Goal: Find specific page/section: Find specific page/section

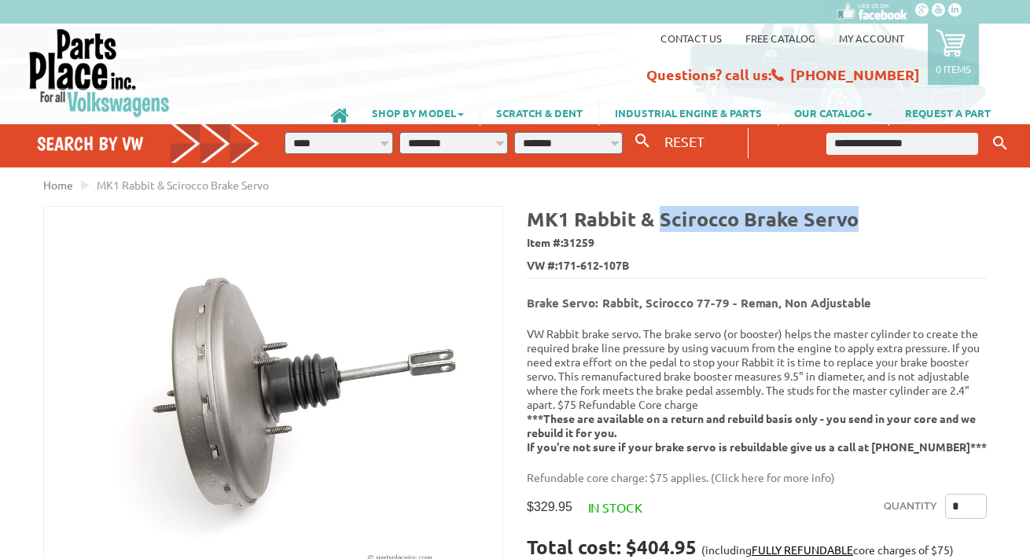
drag, startPoint x: 831, startPoint y: 220, endPoint x: 660, endPoint y: 222, distance: 171.5
click at [660, 221] on b "MK1 Rabbit & Scirocco Brake Servo" at bounding box center [693, 218] width 332 height 25
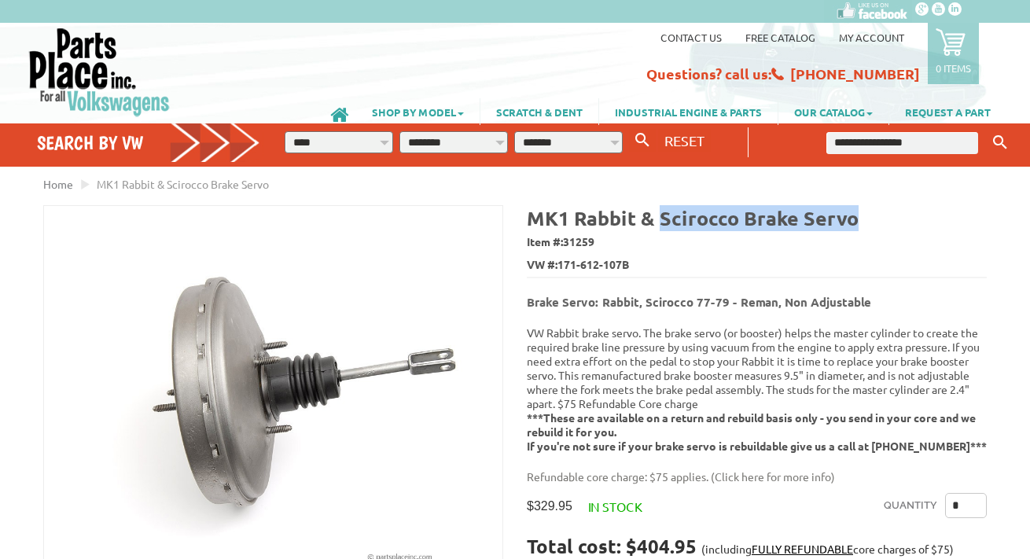
scroll to position [6, 0]
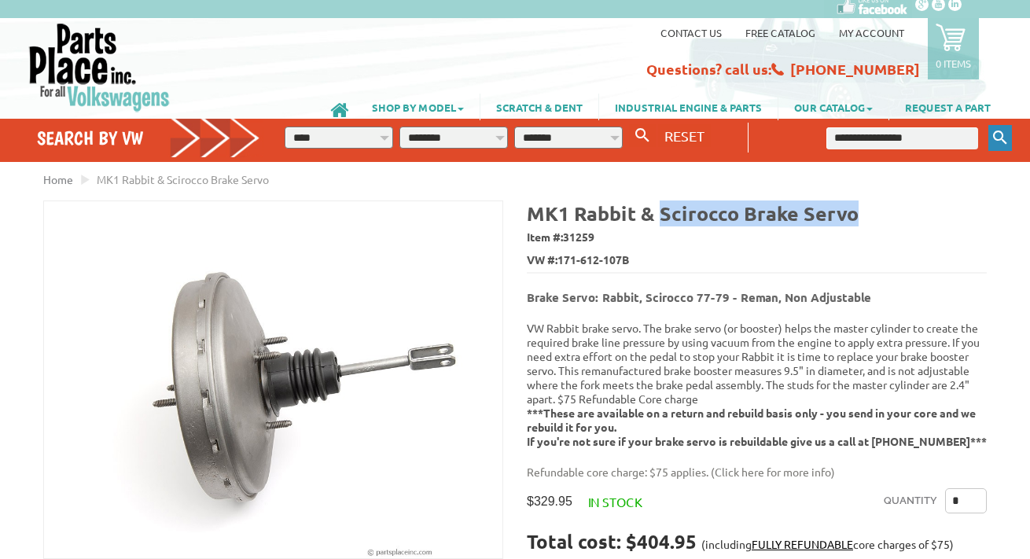
click at [1001, 135] on icon "Keyword Search" at bounding box center [1000, 138] width 14 height 14
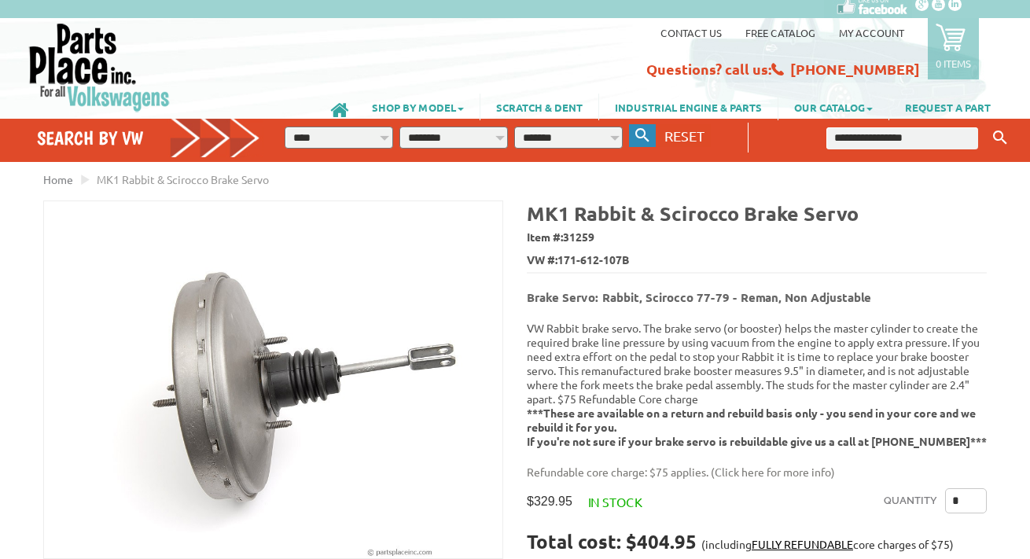
click at [644, 136] on icon "button" at bounding box center [643, 135] width 14 height 14
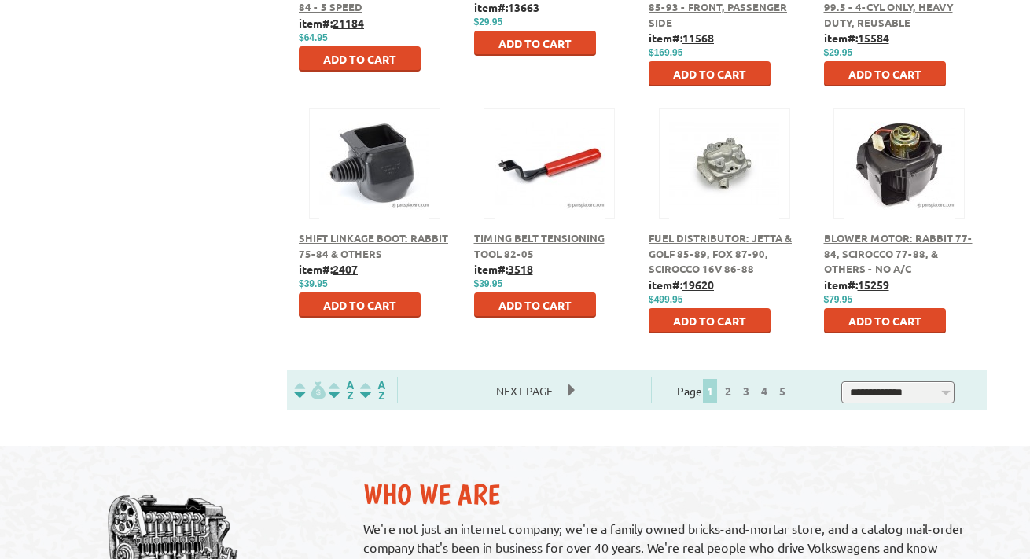
scroll to position [831, 0]
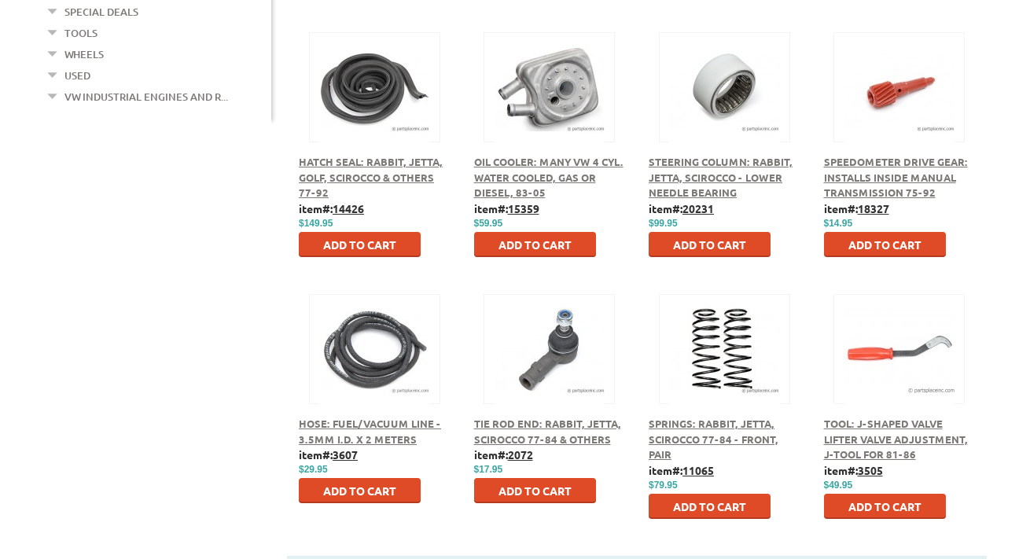
scroll to position [651, 0]
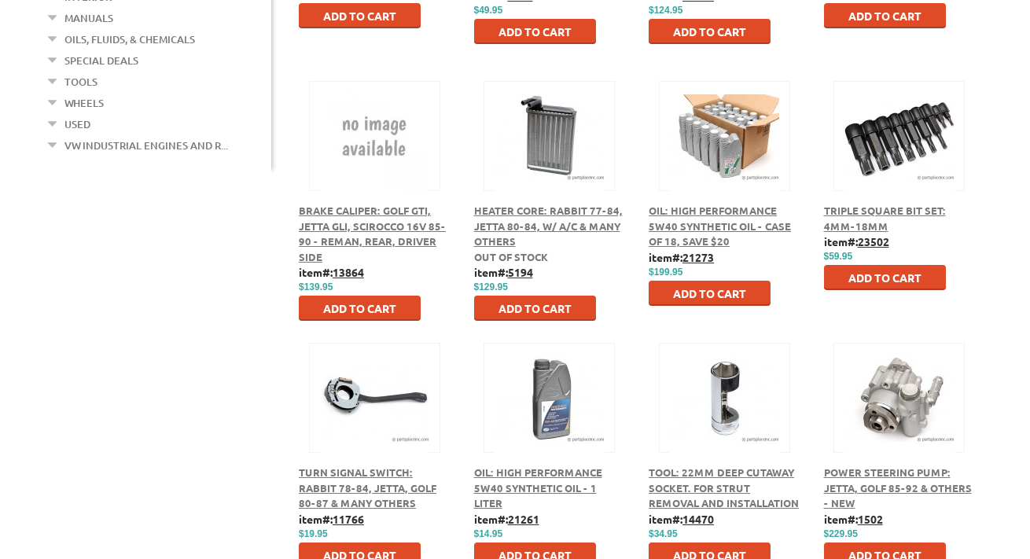
scroll to position [596, 0]
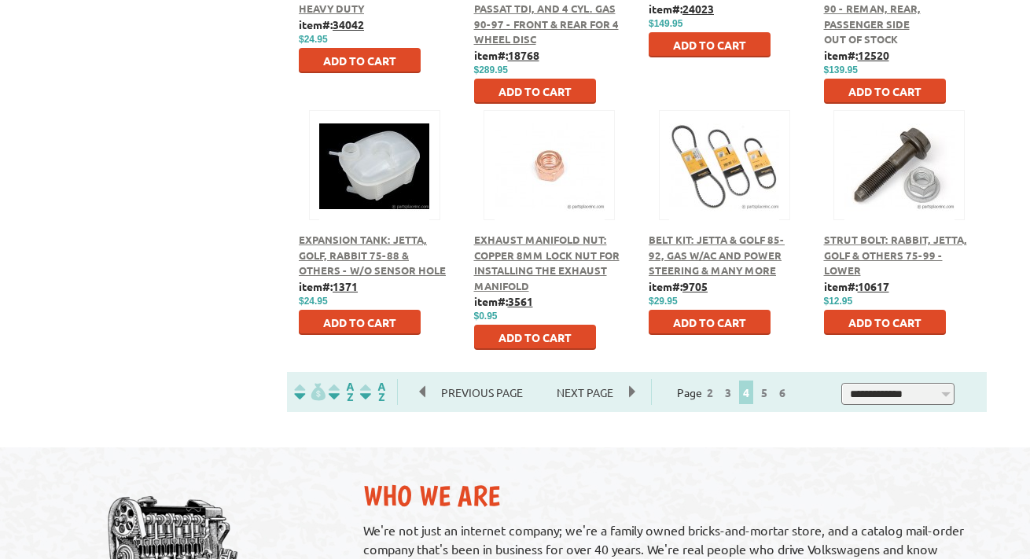
scroll to position [826, 0]
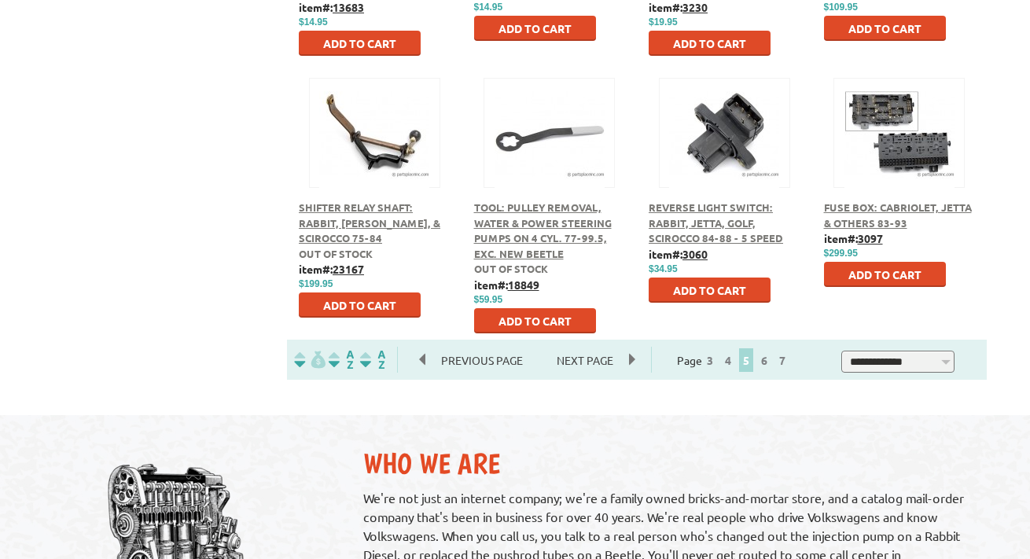
scroll to position [863, 0]
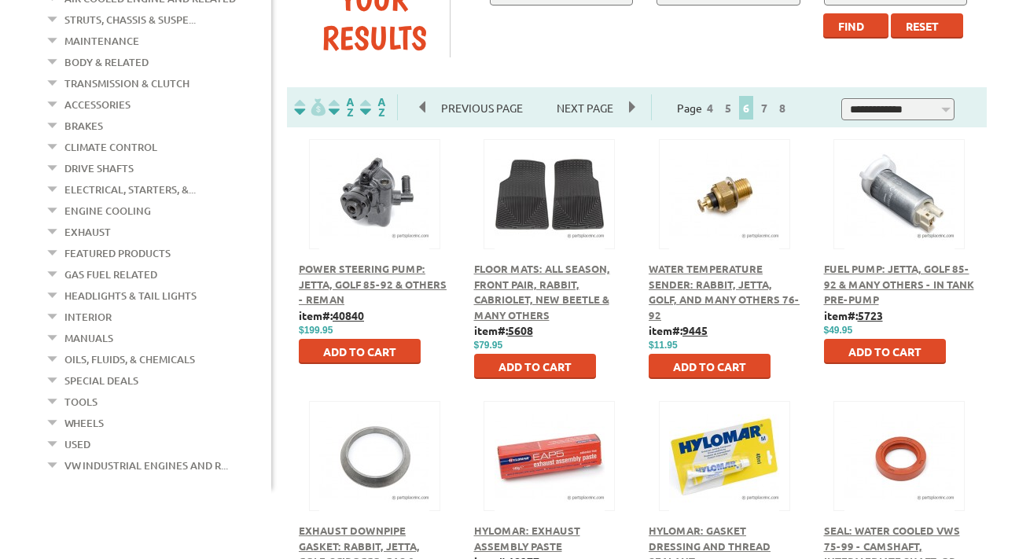
scroll to position [282, 0]
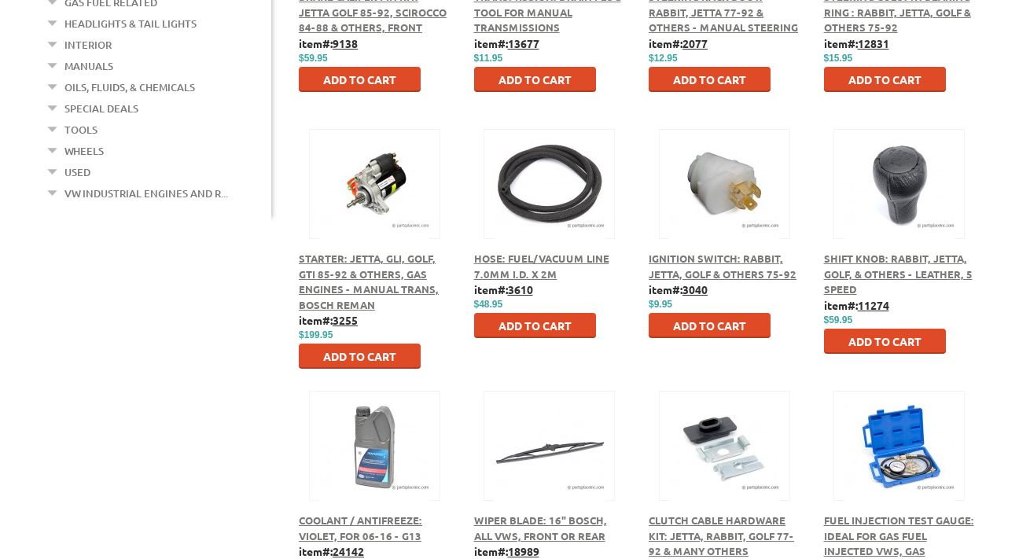
scroll to position [555, 0]
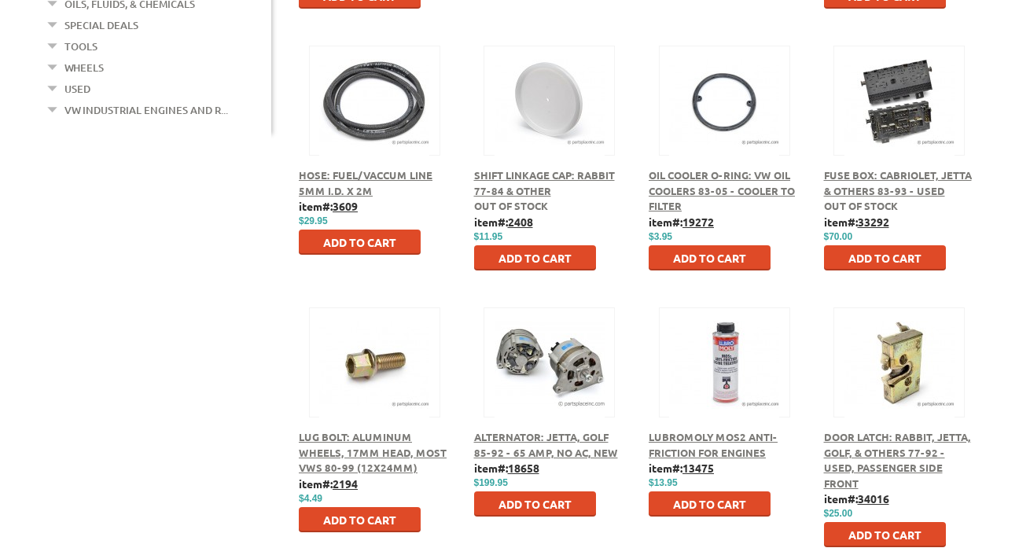
scroll to position [746, 0]
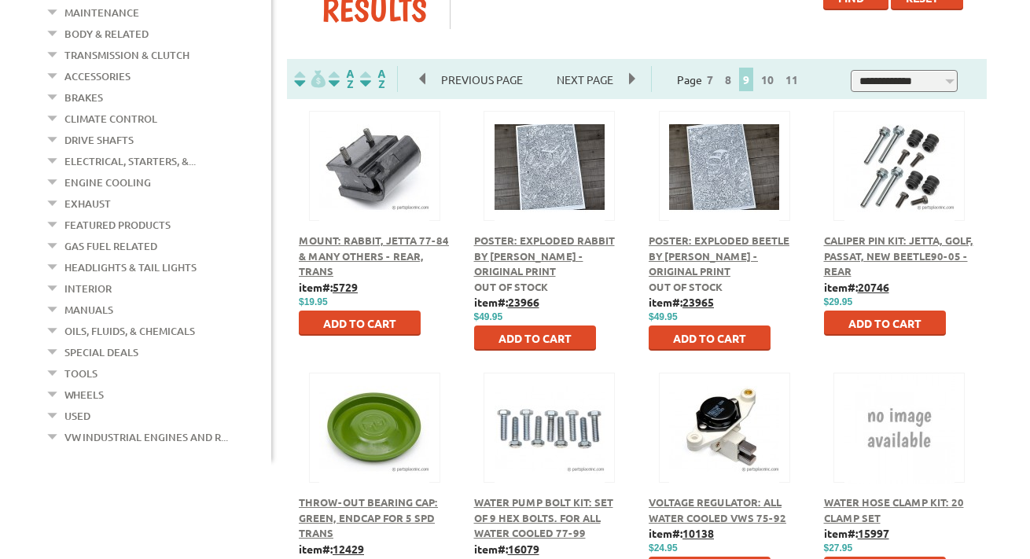
scroll to position [508, 0]
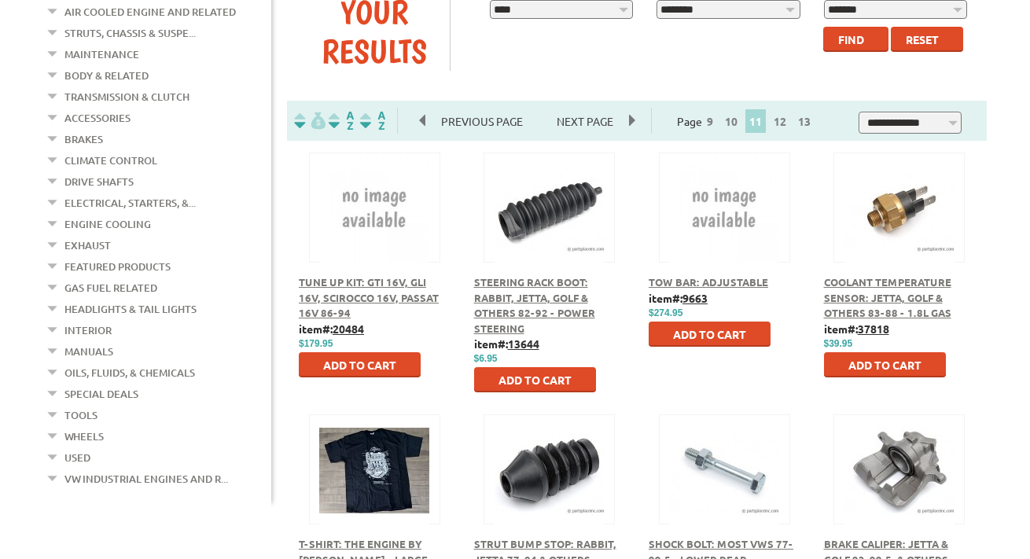
scroll to position [396, 0]
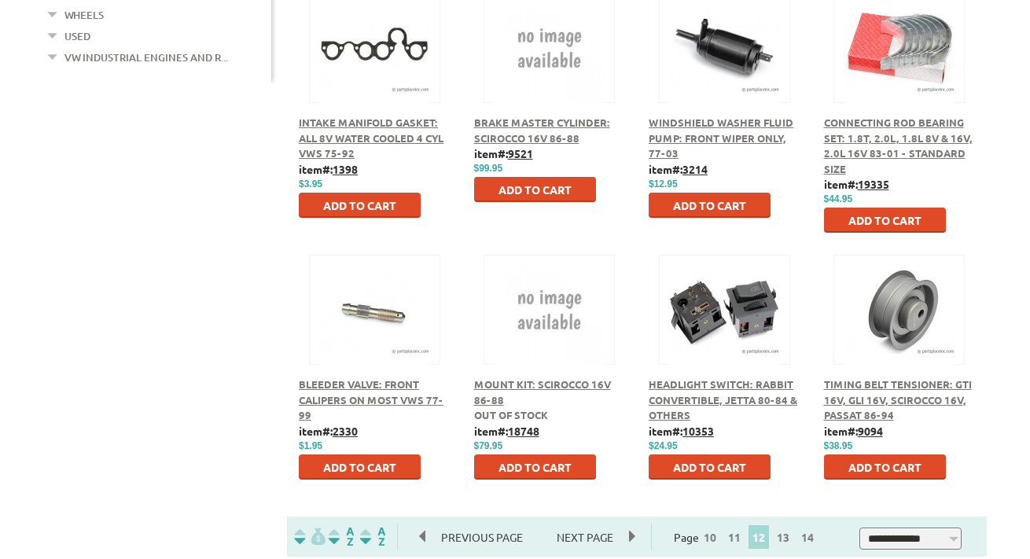
scroll to position [793, 0]
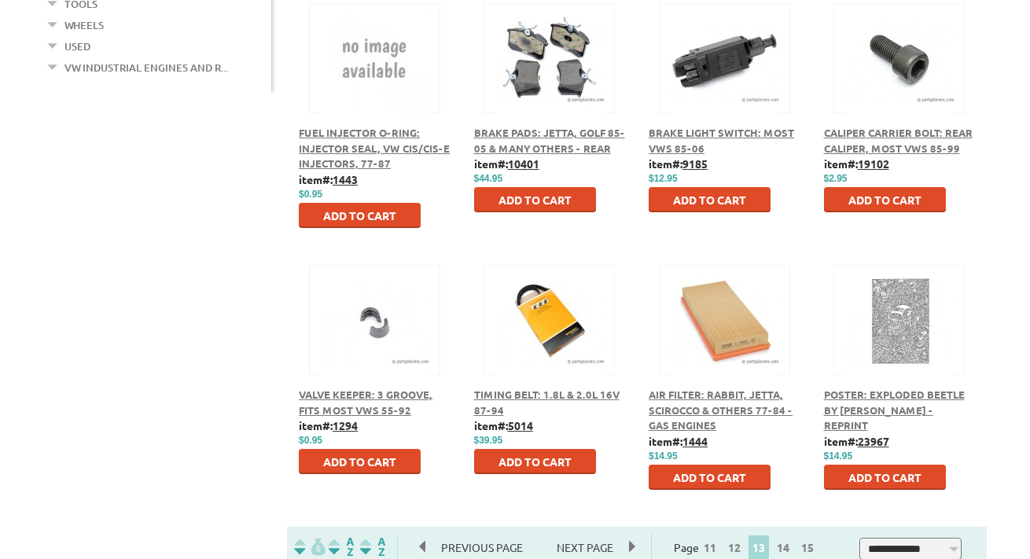
scroll to position [982, 0]
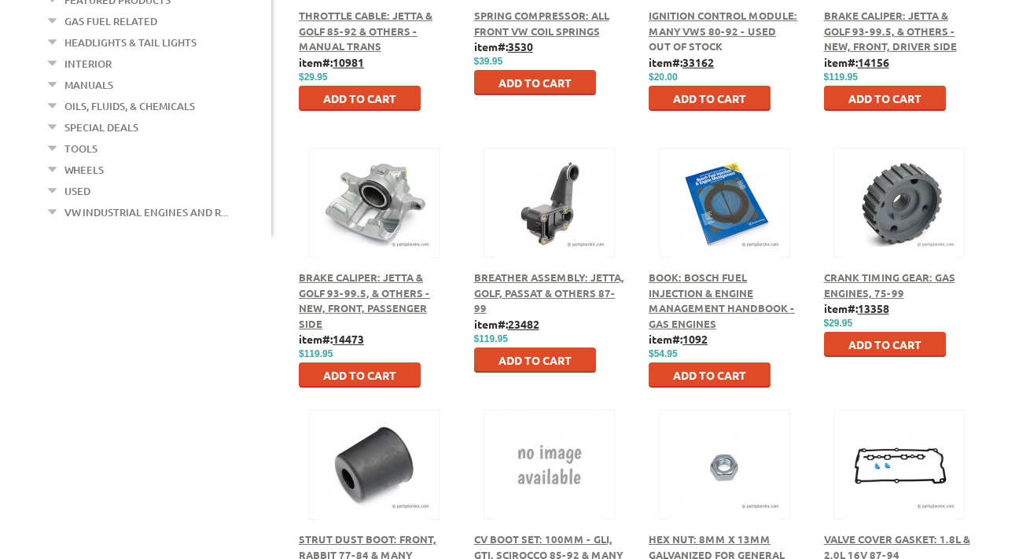
scroll to position [553, 0]
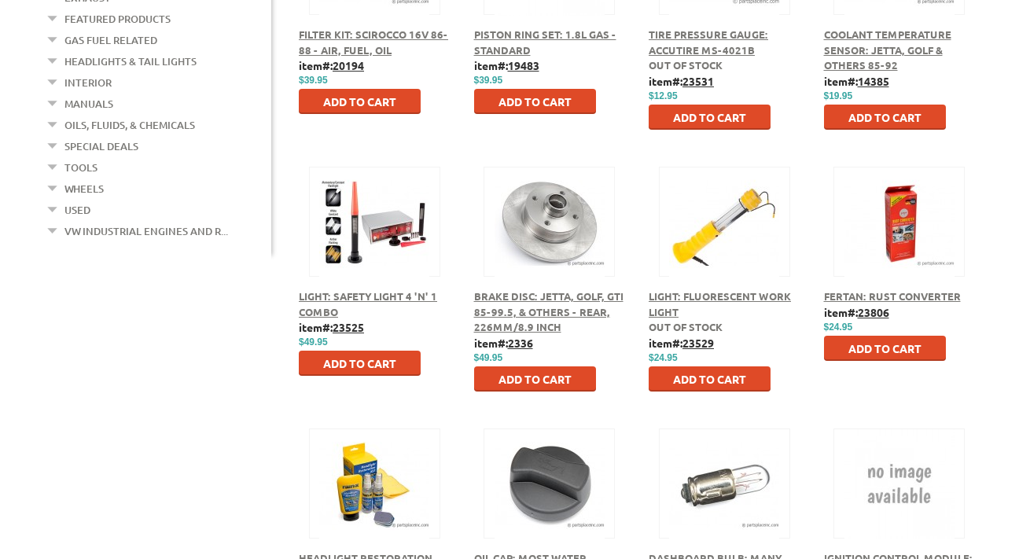
scroll to position [517, 0]
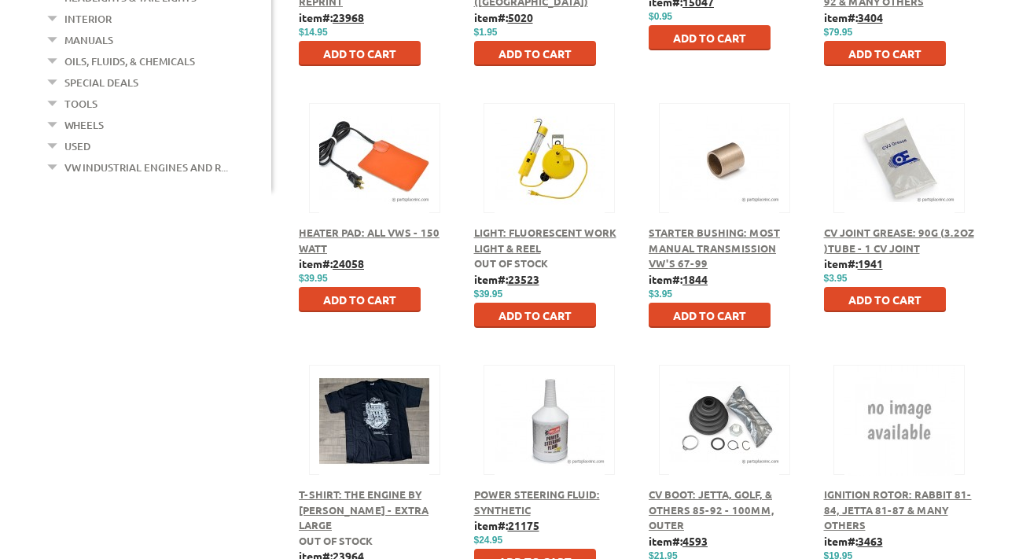
scroll to position [581, 0]
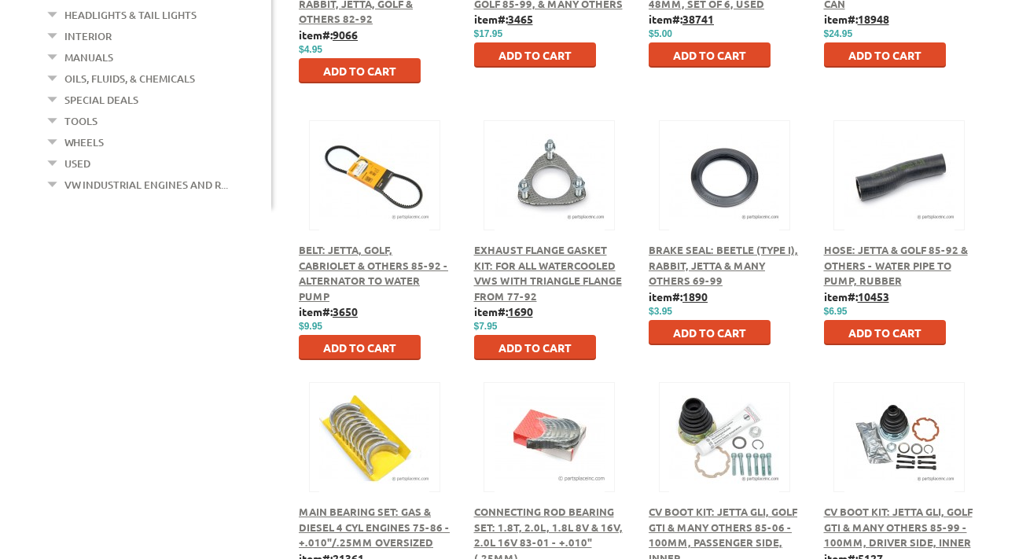
scroll to position [562, 0]
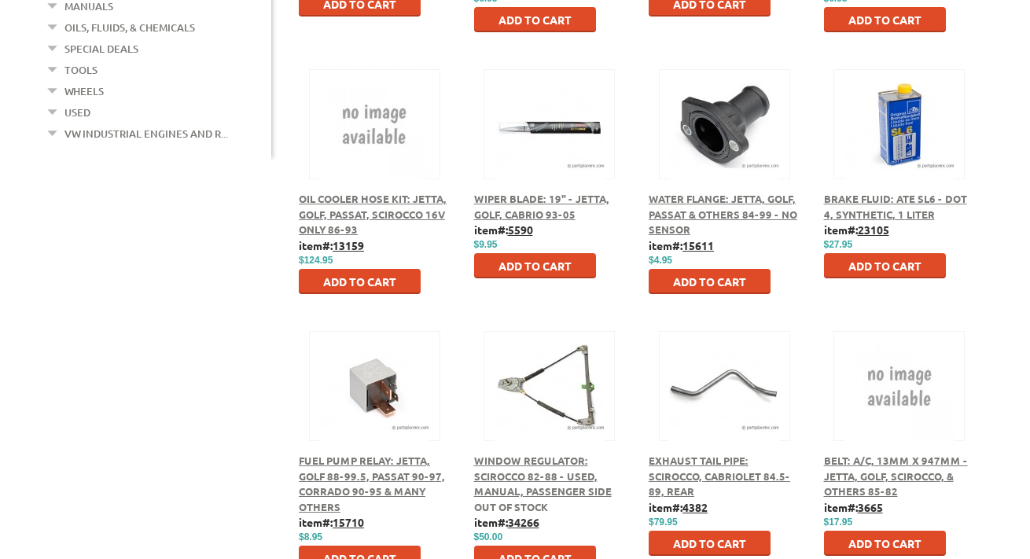
scroll to position [716, 0]
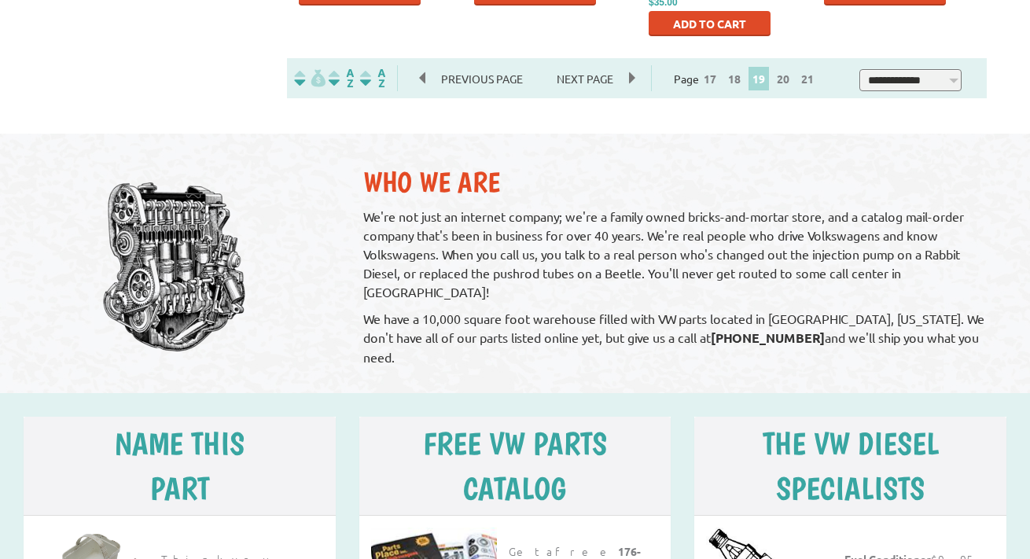
scroll to position [1167, 0]
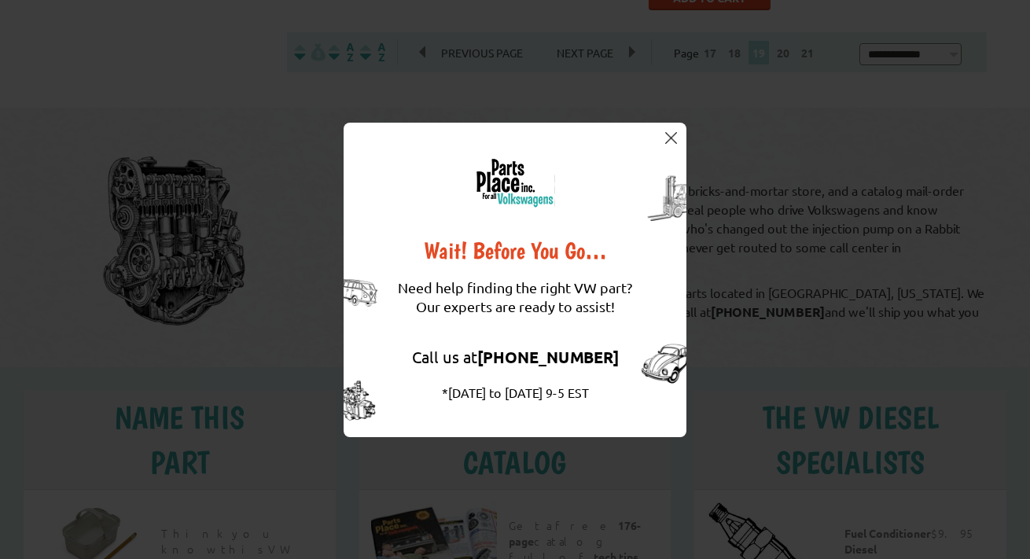
click at [667, 138] on img at bounding box center [671, 138] width 12 height 12
